Goal: Transaction & Acquisition: Register for event/course

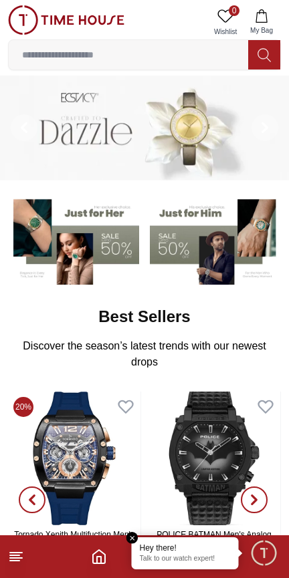
click at [183, 556] on p "Talk to our watch expert!" at bounding box center [185, 559] width 91 height 9
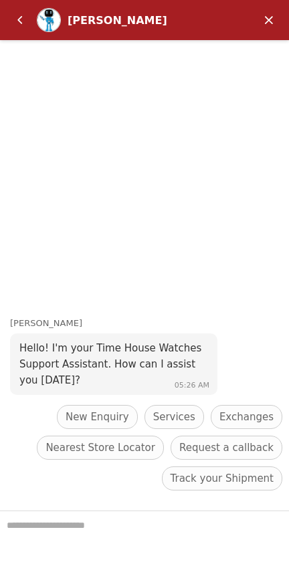
click at [269, 19] on em "Minimize" at bounding box center [268, 20] width 27 height 27
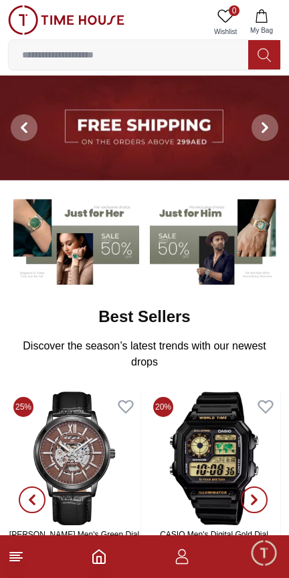
click at [183, 560] on icon "button" at bounding box center [182, 557] width 16 height 16
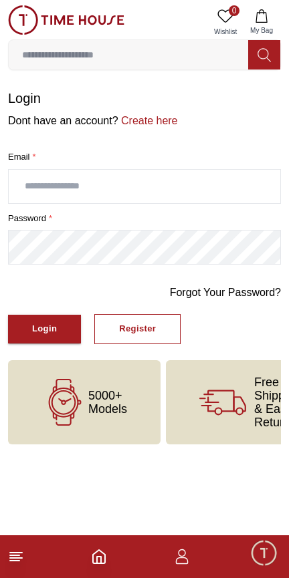
click at [100, 188] on input "text" at bounding box center [144, 186] width 271 height 33
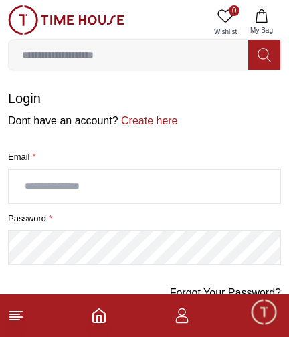
type input "**********"
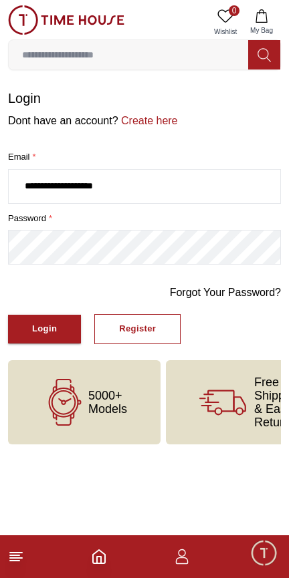
click at [45, 329] on div "Login" at bounding box center [44, 328] width 25 height 15
click at [255, 295] on link "Forgot Your Password?" at bounding box center [225, 293] width 111 height 16
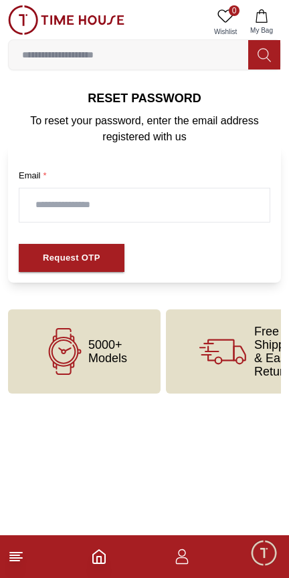
click at [80, 203] on input "text" at bounding box center [144, 204] width 250 height 33
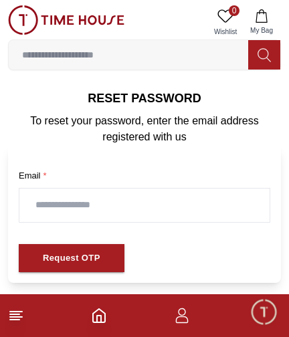
type input "**********"
click at [84, 264] on div "Request OTP" at bounding box center [71, 258] width 57 height 15
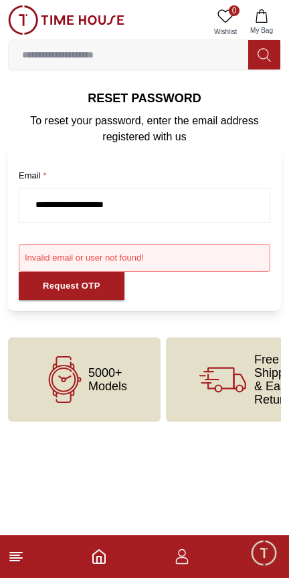
click at [198, 305] on form "**********" at bounding box center [144, 228] width 273 height 166
click at [186, 563] on icon "button" at bounding box center [182, 557] width 16 height 16
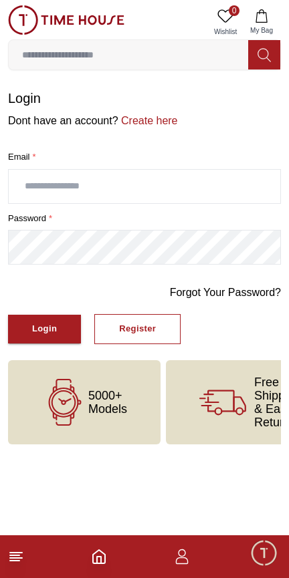
click at [146, 123] on link "Create here" at bounding box center [147, 120] width 59 height 11
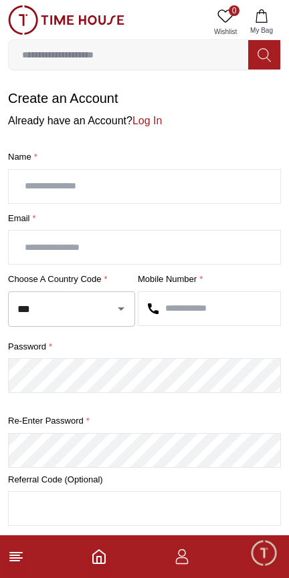
click at [79, 188] on input "text" at bounding box center [144, 186] width 271 height 33
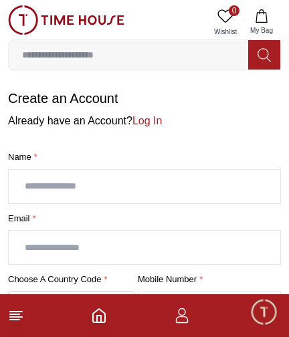
type input "**********"
click at [87, 251] on input "text" at bounding box center [144, 247] width 271 height 33
type input "**********"
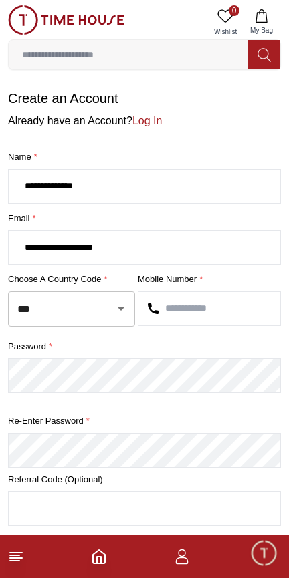
click at [115, 314] on icon "Open" at bounding box center [121, 309] width 16 height 16
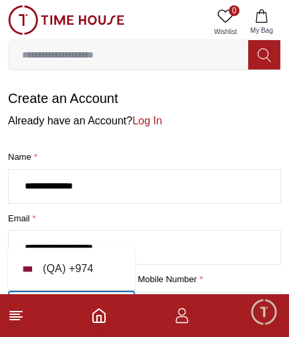
click at [86, 268] on li "( QA ) + 974" at bounding box center [71, 269] width 127 height 32
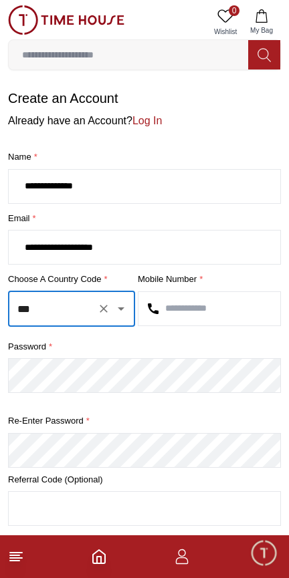
type input "***"
click at [202, 306] on input "text" at bounding box center [209, 308] width 142 height 33
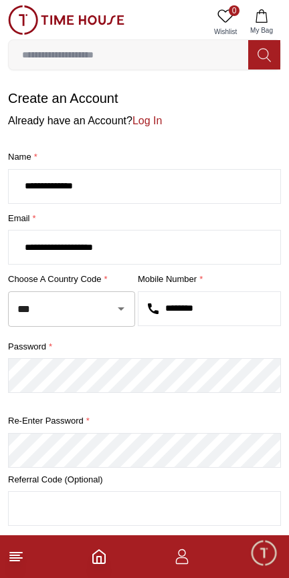
type input "********"
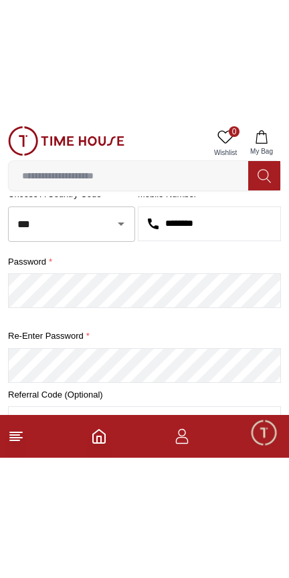
scroll to position [180, 0]
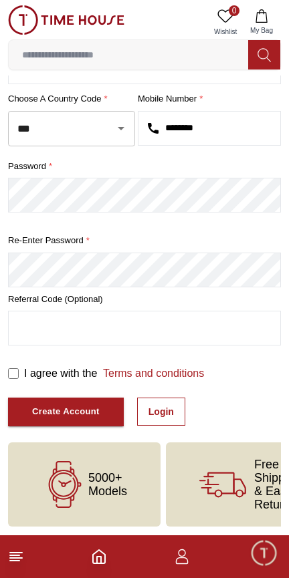
click at [82, 409] on div "Create Account" at bounding box center [65, 411] width 67 height 15
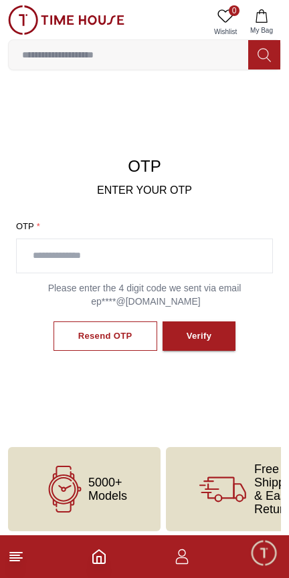
click at [102, 259] on input "text" at bounding box center [144, 255] width 255 height 33
type input "****"
click at [209, 335] on button "Verify" at bounding box center [198, 336] width 73 height 30
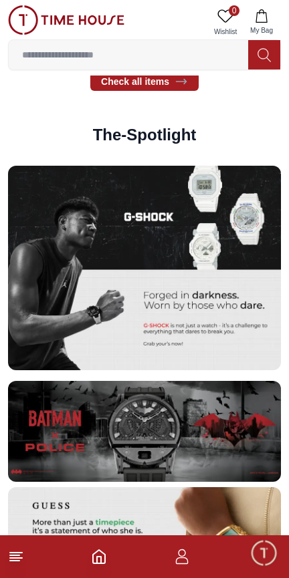
scroll to position [2197, 0]
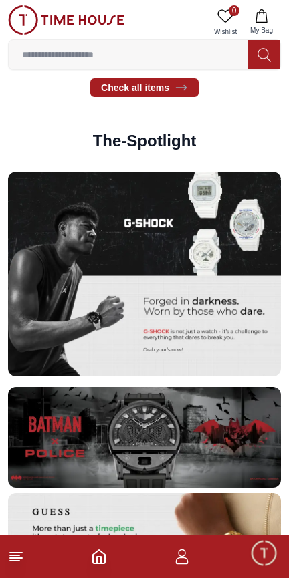
click at [150, 136] on h2 "The-Spotlight" at bounding box center [145, 140] width 104 height 21
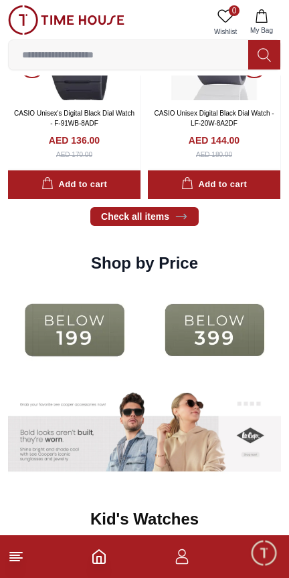
scroll to position [1506, 0]
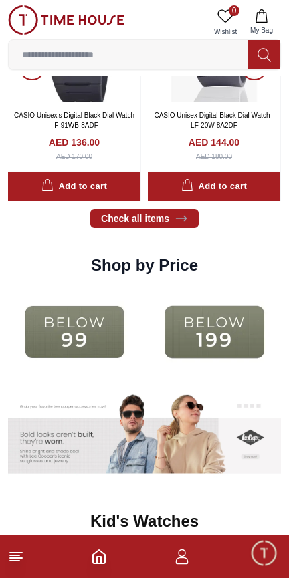
click at [90, 327] on img at bounding box center [74, 332] width 133 height 86
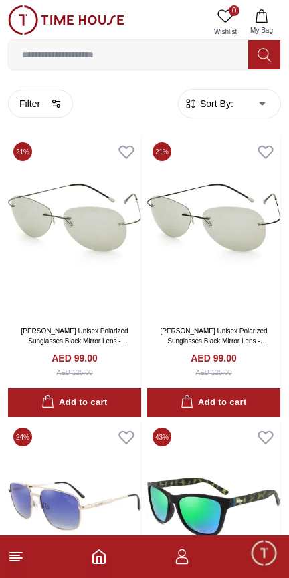
click at [97, 557] on polyline "Home" at bounding box center [99, 560] width 4 height 7
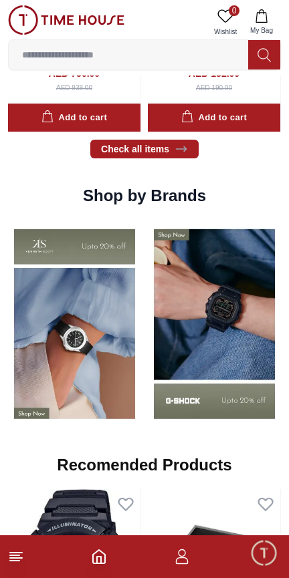
scroll to position [949, 0]
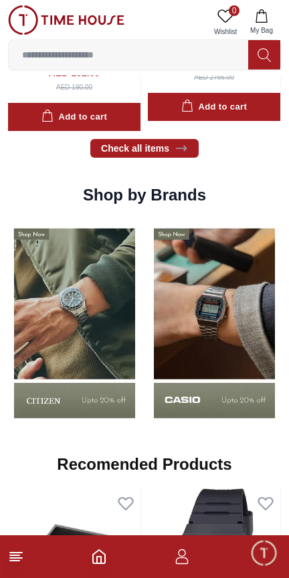
click at [126, 333] on img at bounding box center [74, 323] width 133 height 208
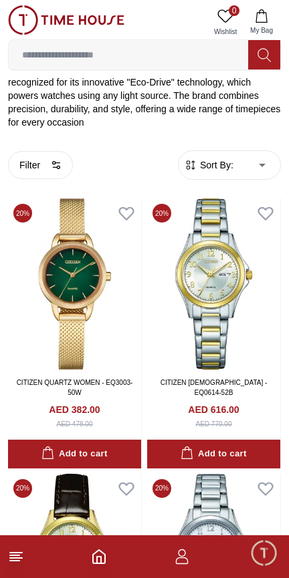
scroll to position [239, 0]
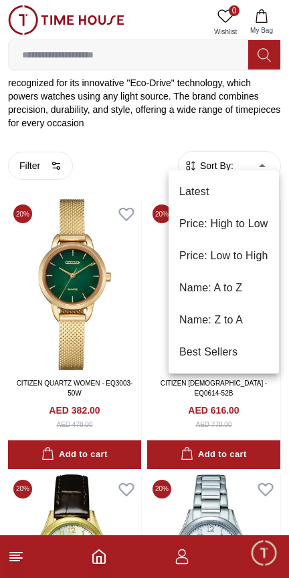
click at [239, 259] on li "Price: Low to High" at bounding box center [223, 256] width 110 height 32
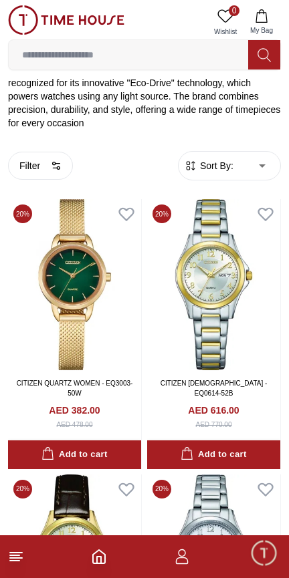
type input "*"
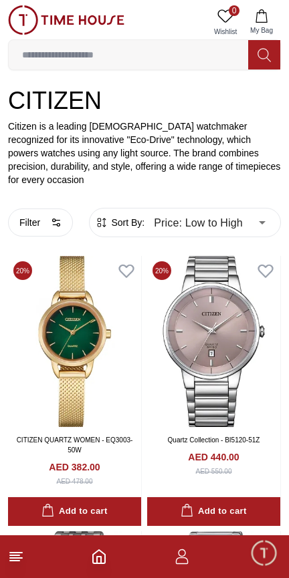
scroll to position [183, 0]
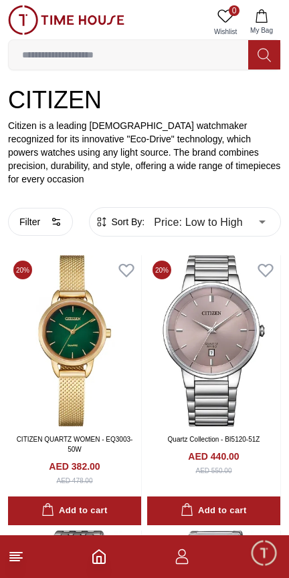
click at [96, 555] on icon "Home" at bounding box center [99, 557] width 16 height 16
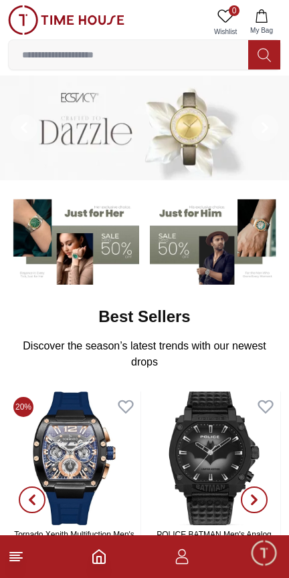
click at [21, 553] on line at bounding box center [16, 553] width 12 height 0
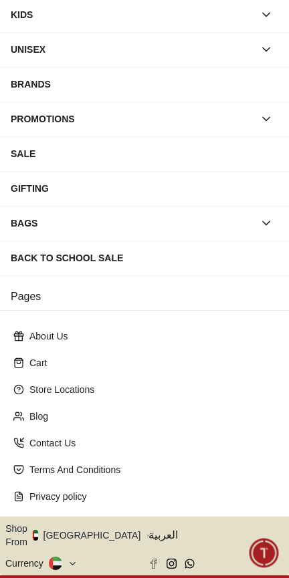
scroll to position [138, 0]
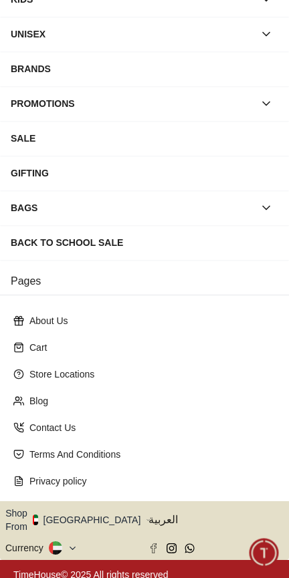
click at [67, 543] on icon at bounding box center [72, 548] width 10 height 10
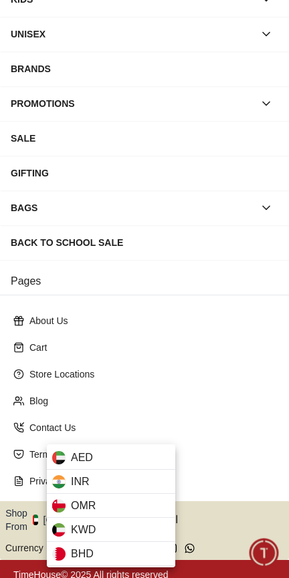
click at [87, 553] on span "BHD" at bounding box center [82, 554] width 23 height 16
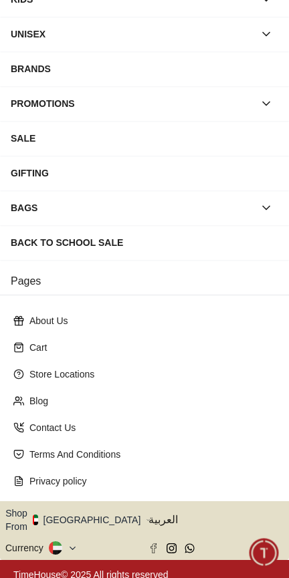
click at [71, 543] on icon at bounding box center [72, 548] width 10 height 10
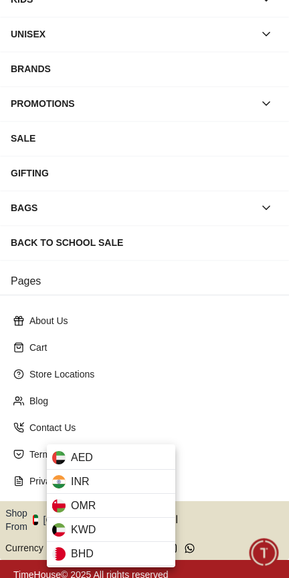
click at [93, 458] on div "AED" at bounding box center [111, 458] width 128 height 24
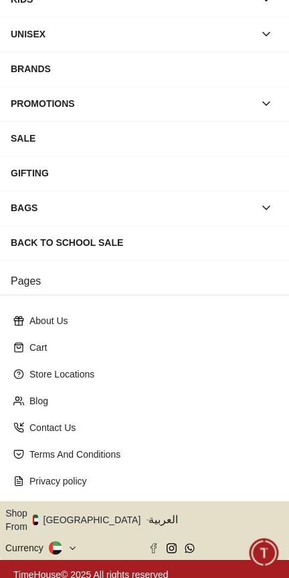
click at [146, 515] on icon "button" at bounding box center [148, 520] width 5 height 10
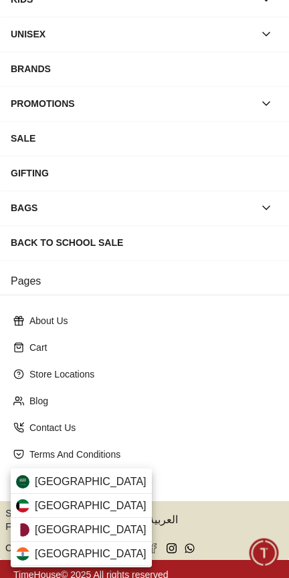
click at [55, 531] on span "[GEOGRAPHIC_DATA]" at bounding box center [91, 530] width 112 height 16
